Goal: Task Accomplishment & Management: Use online tool/utility

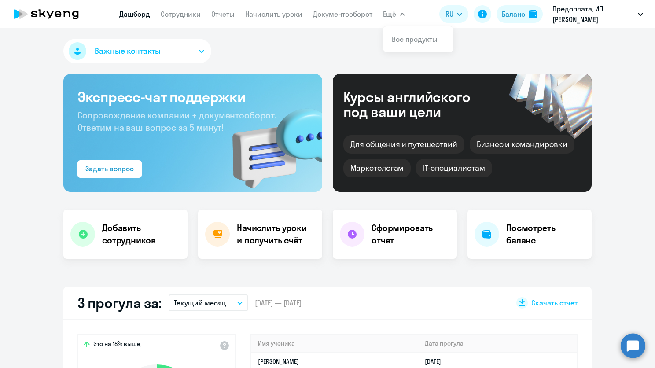
select select "30"
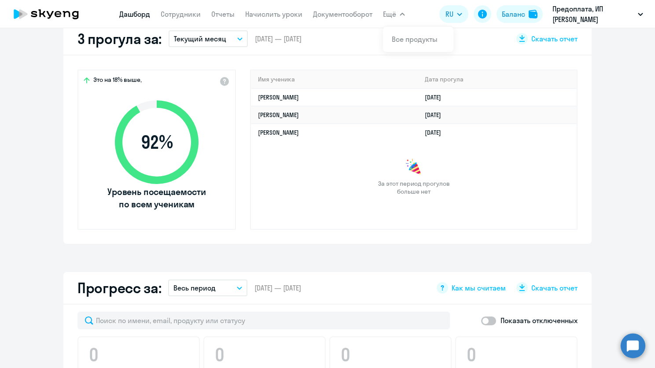
scroll to position [602, 0]
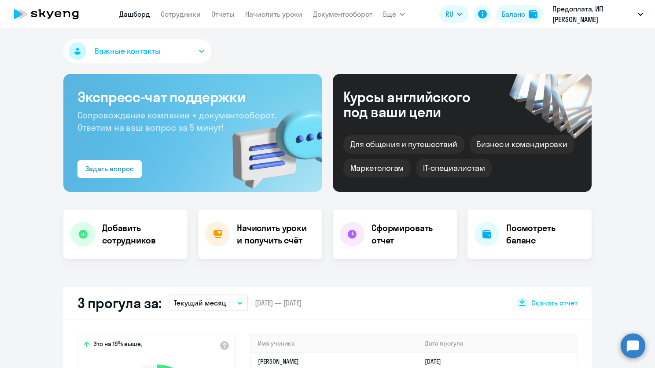
select select "30"
click at [192, 14] on link "Сотрудники" at bounding box center [181, 14] width 40 height 9
select select "30"
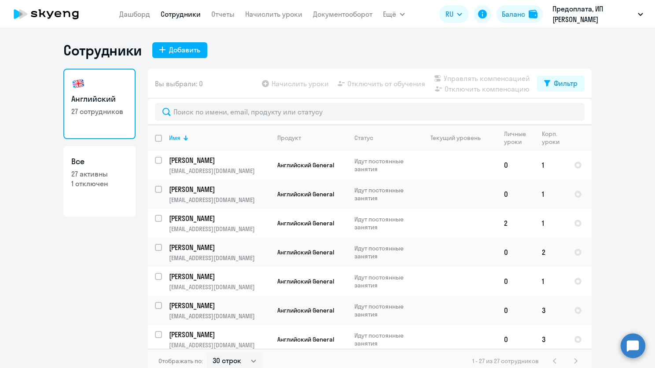
click at [251, 19] on nav "[PERSON_NAME] Отчеты Начислить уроки Документооборот" at bounding box center [245, 14] width 253 height 18
click at [264, 18] on link "Начислить уроки" at bounding box center [273, 14] width 57 height 9
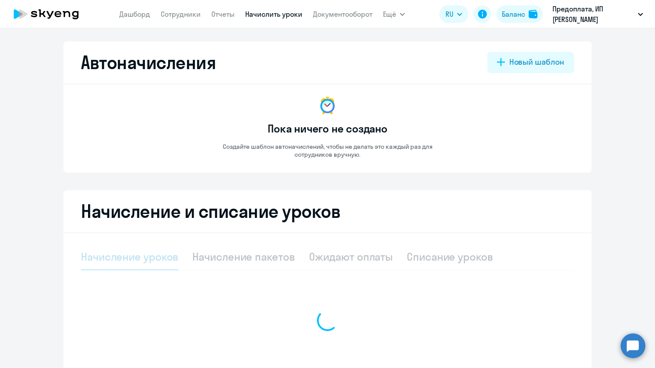
select select "10"
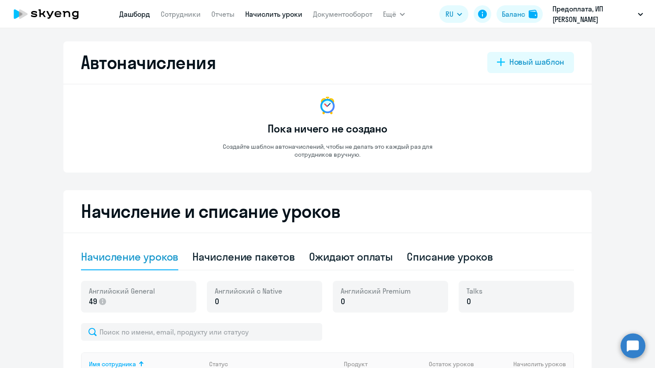
click at [148, 16] on link "Дашборд" at bounding box center [134, 14] width 31 height 9
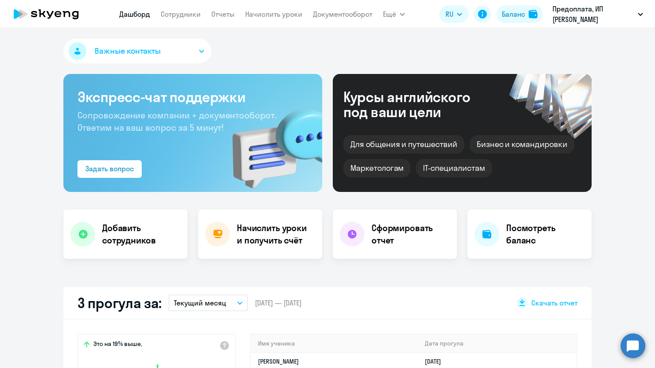
select select "30"
click at [269, 18] on app-menu-item-link "Начислить уроки" at bounding box center [273, 14] width 57 height 11
click at [275, 13] on link "Начислить уроки" at bounding box center [273, 14] width 57 height 9
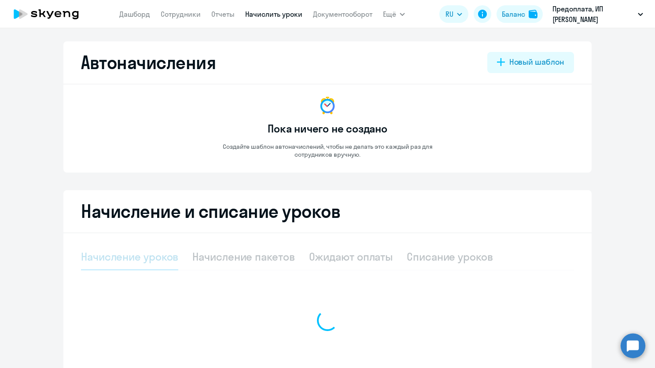
select select "10"
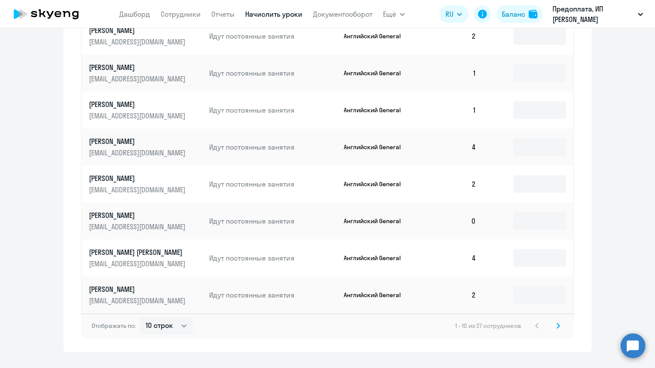
scroll to position [451, 0]
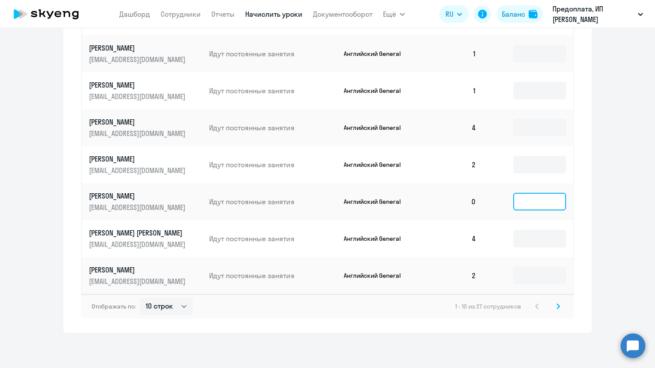
click at [529, 208] on input at bounding box center [539, 202] width 53 height 18
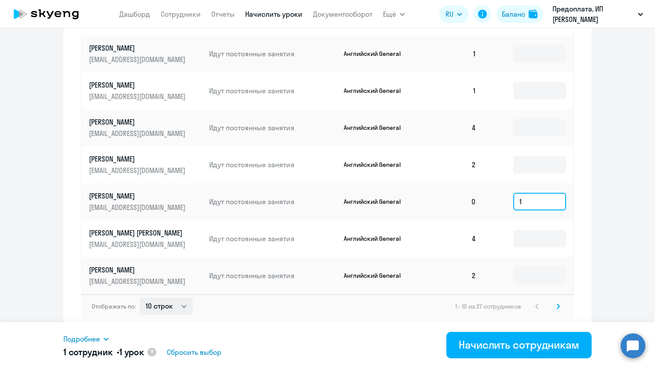
type input "1"
click at [173, 307] on select "10 строк 30 строк 50 строк" at bounding box center [165, 306] width 53 height 18
select select "50"
click at [139, 297] on select "10 строк 30 строк 50 строк" at bounding box center [165, 306] width 53 height 18
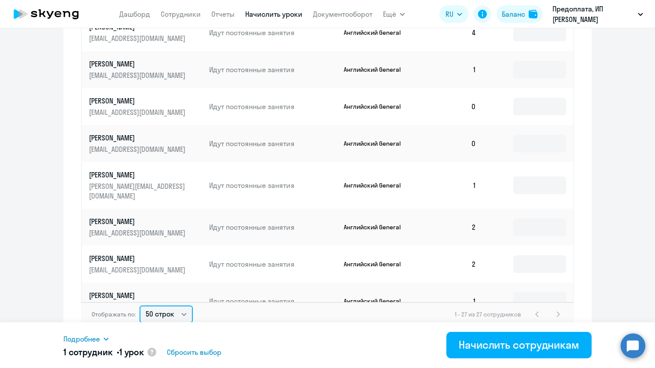
scroll to position [352, 0]
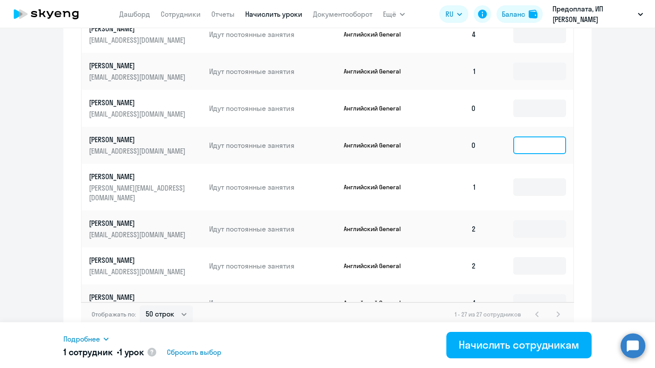
click at [526, 149] on input at bounding box center [539, 145] width 53 height 18
type input "1"
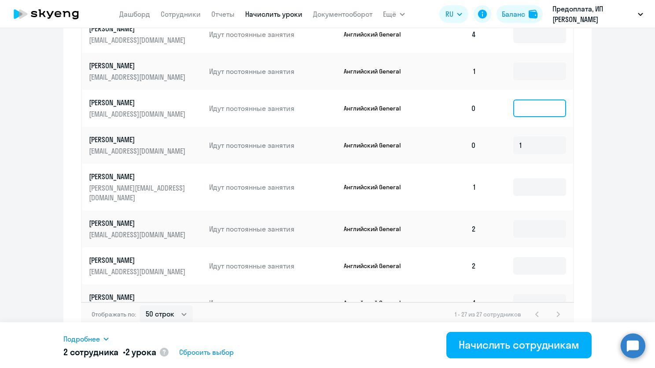
click at [518, 106] on input at bounding box center [539, 108] width 53 height 18
type input "1"
click at [513, 178] on input at bounding box center [539, 187] width 53 height 18
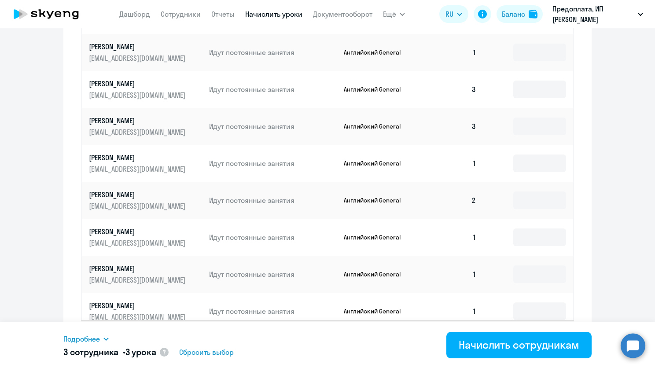
scroll to position [459, 0]
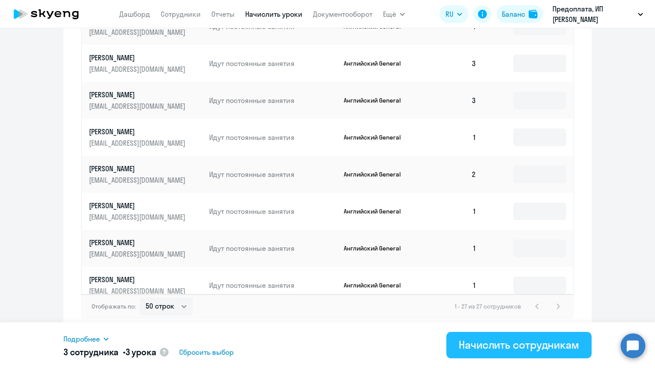
click at [522, 344] on div "Начислить сотрудникам" at bounding box center [519, 345] width 121 height 14
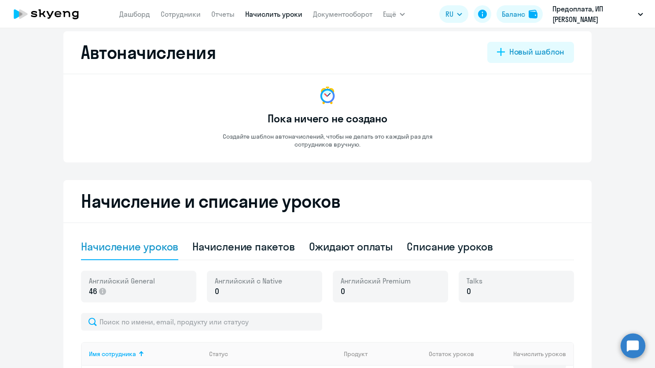
scroll to position [0, 0]
